Goal: Information Seeking & Learning: Learn about a topic

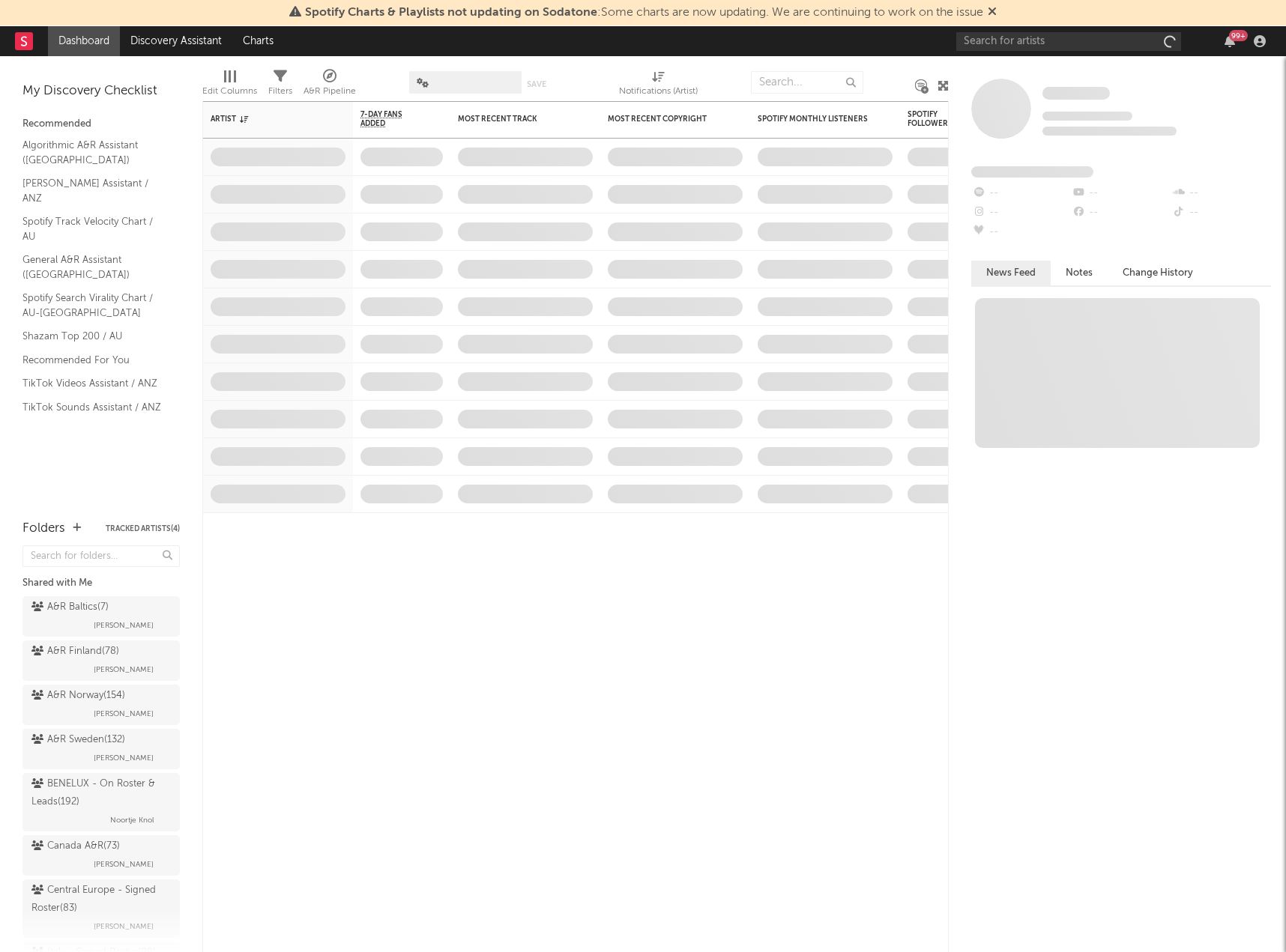
click at [997, 14] on icon at bounding box center [992, 11] width 9 height 12
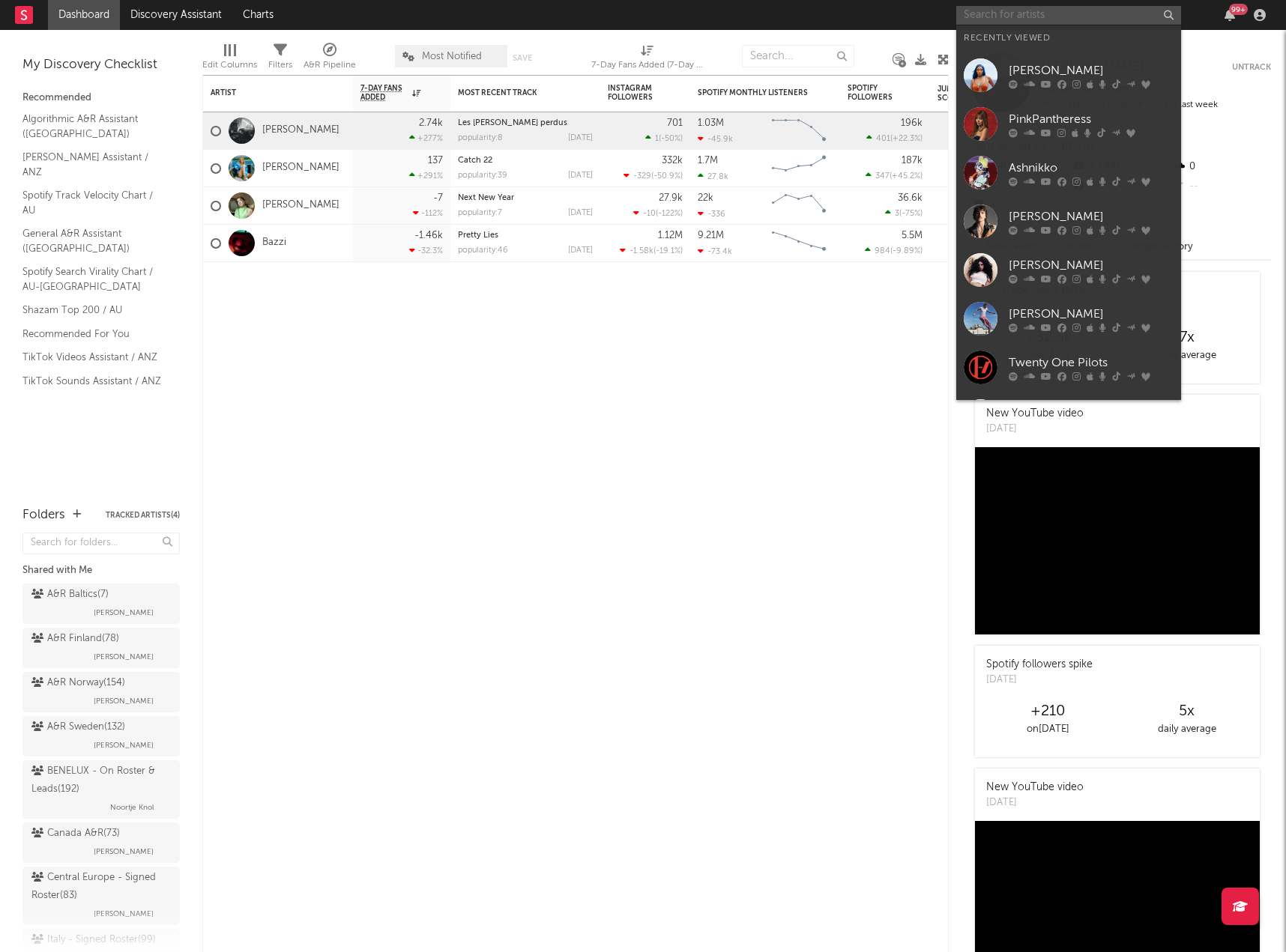
click at [995, 16] on input "text" at bounding box center [1068, 15] width 225 height 19
click at [1013, 62] on div "[PERSON_NAME]" at bounding box center [1090, 71] width 165 height 18
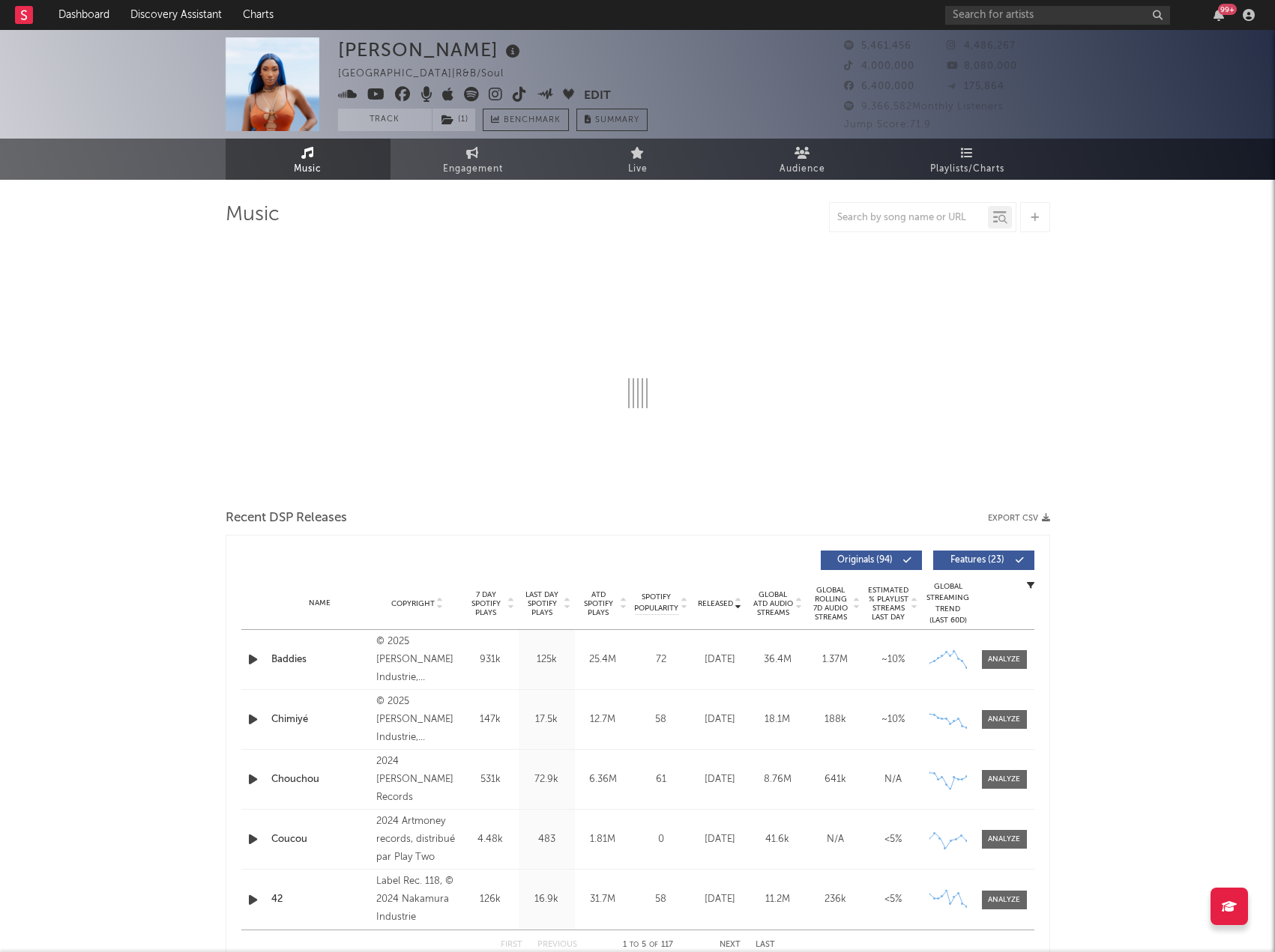
select select "6m"
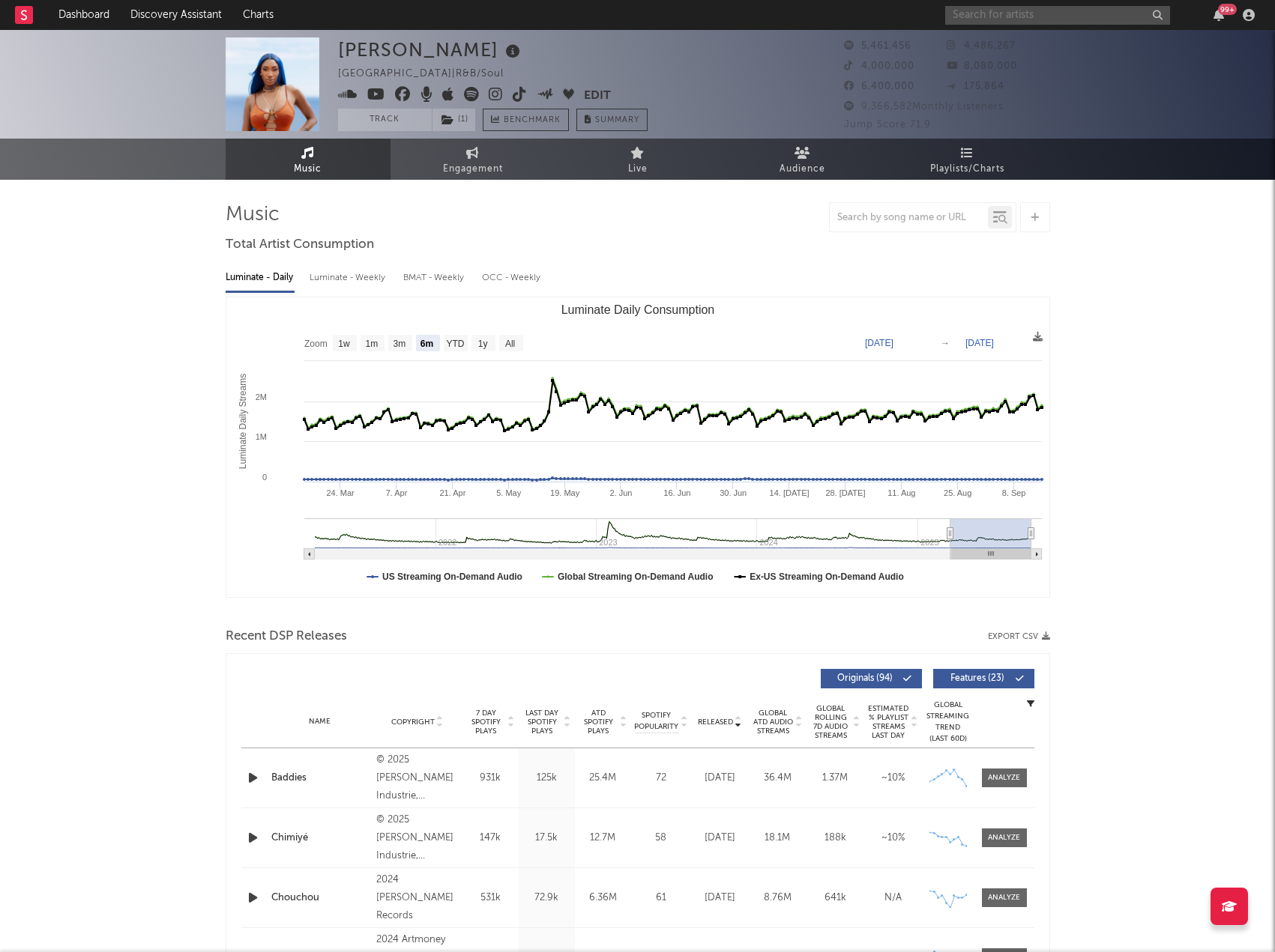
click at [1113, 14] on input "text" at bounding box center [1058, 15] width 225 height 19
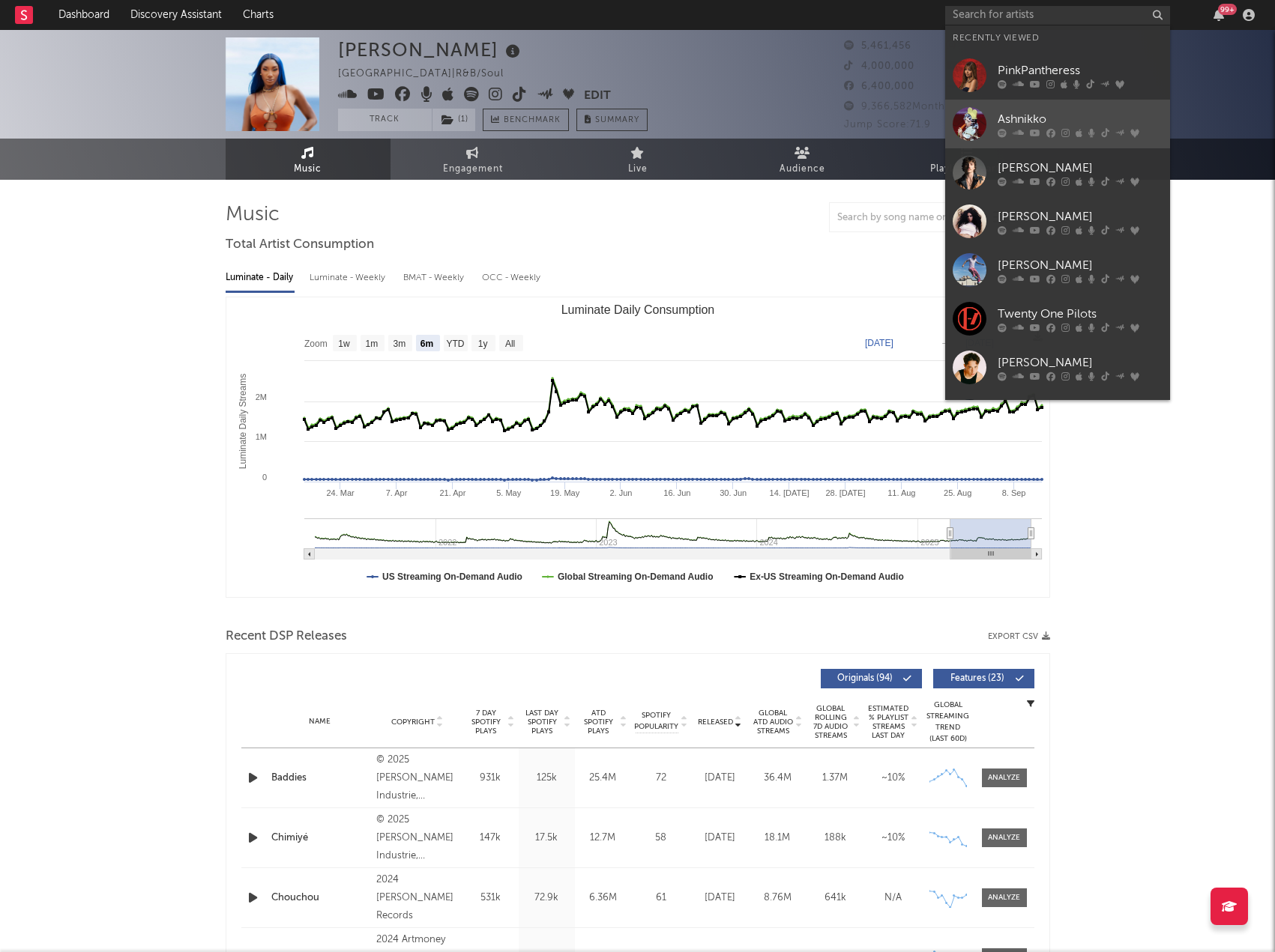
click at [1068, 101] on link "Ashnikko" at bounding box center [1058, 124] width 225 height 49
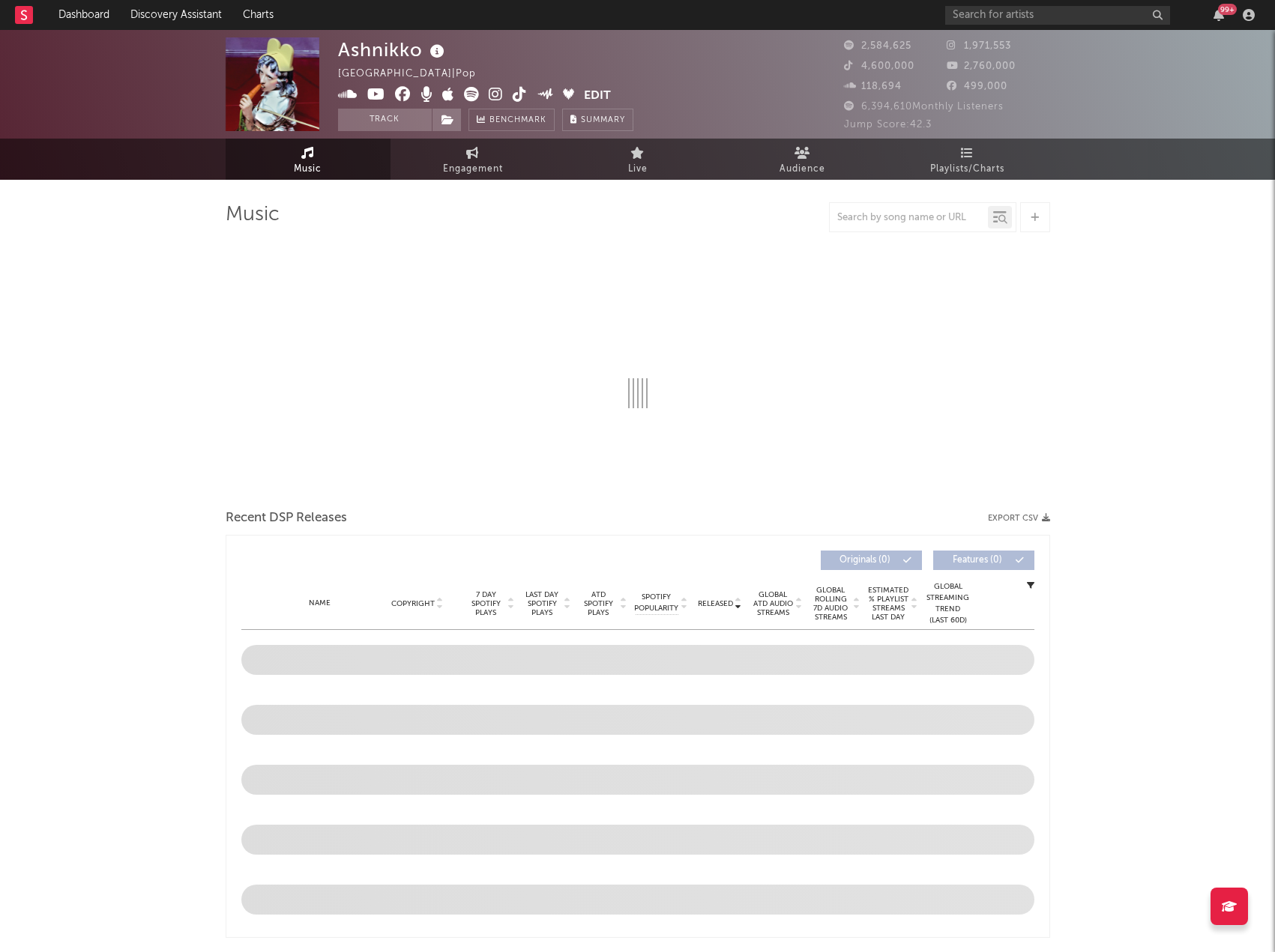
select select "6m"
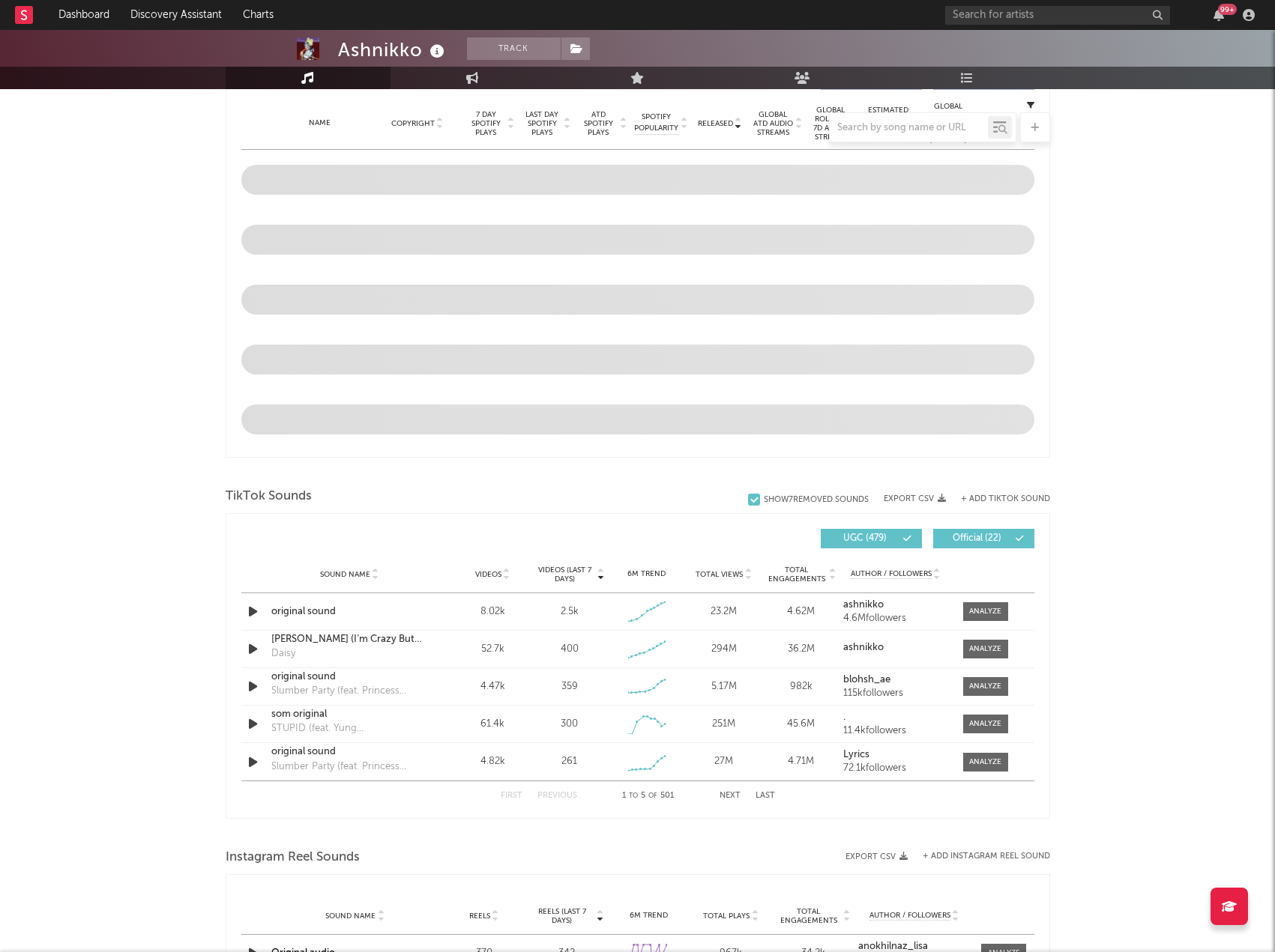
scroll to position [599, 0]
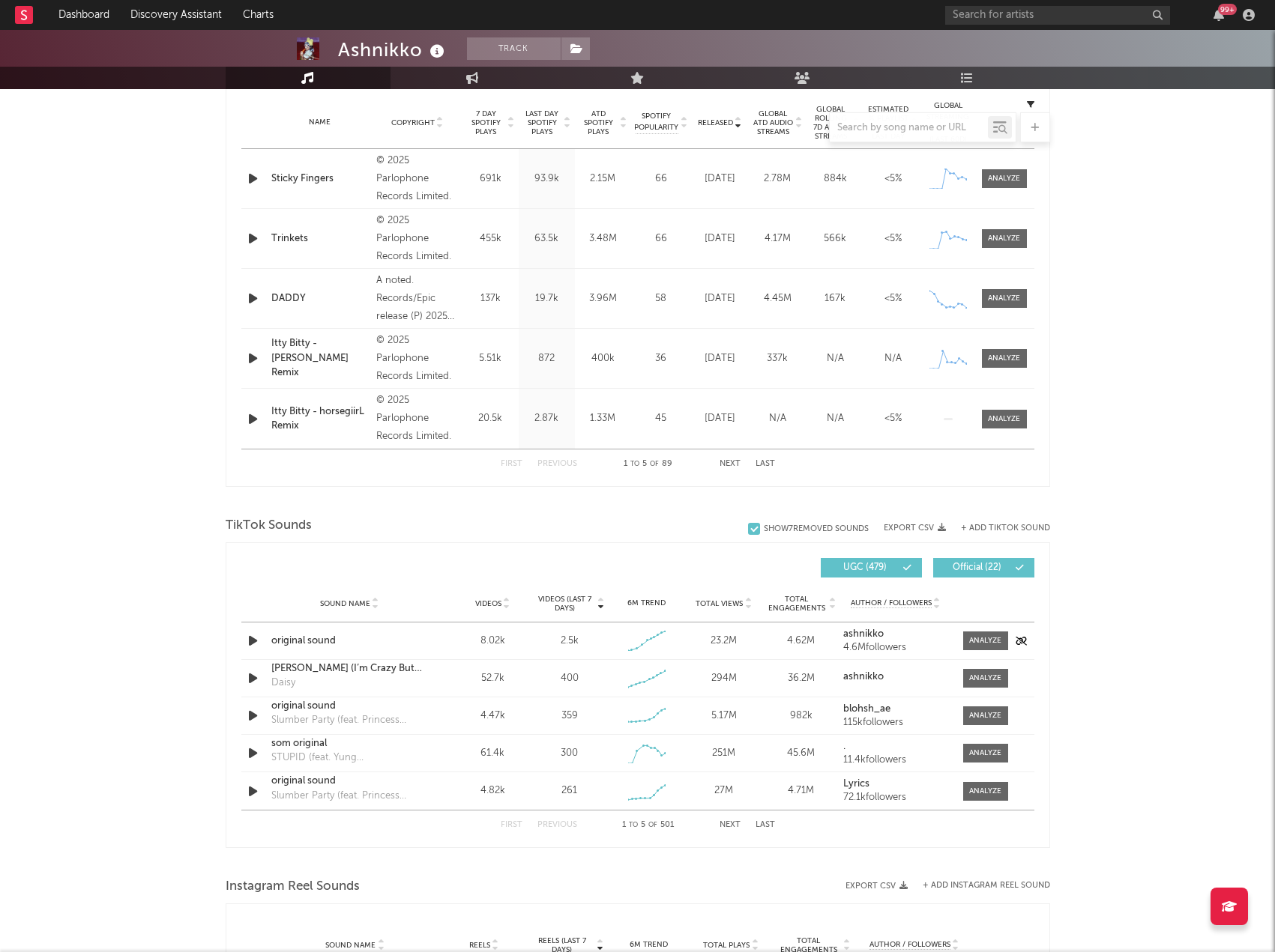
click at [315, 639] on div "original sound" at bounding box center [349, 641] width 156 height 15
